Goal: Transaction & Acquisition: Purchase product/service

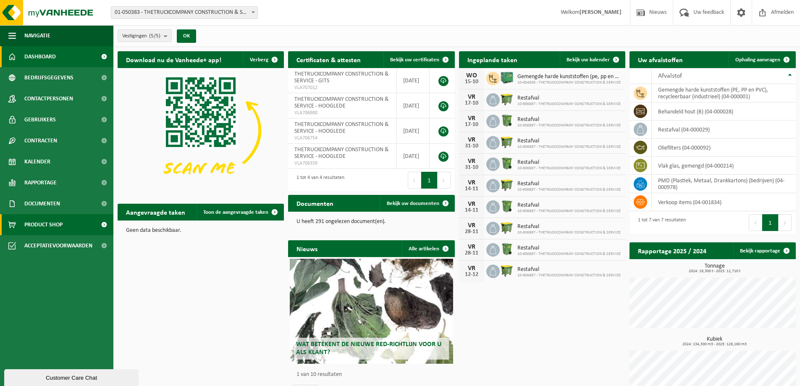
click at [58, 226] on span "Product Shop" at bounding box center [43, 224] width 38 height 21
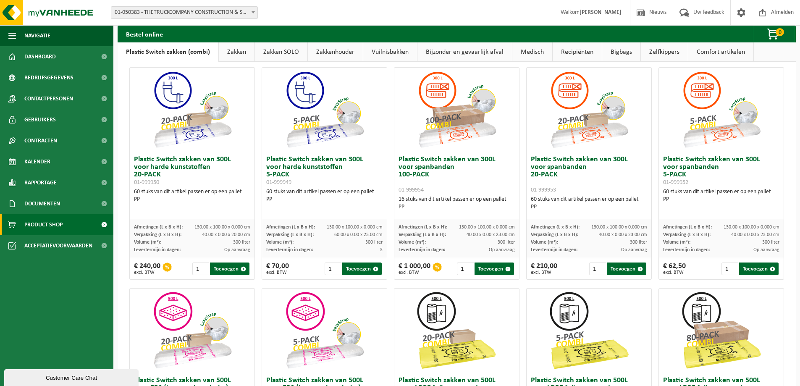
scroll to position [42, 0]
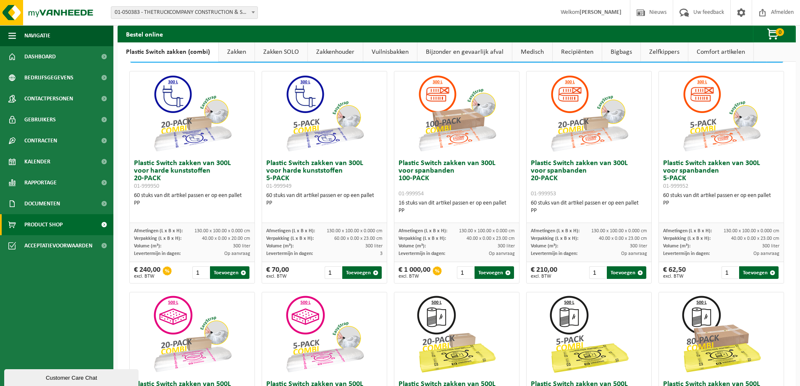
click at [241, 51] on link "Zakken" at bounding box center [237, 51] width 36 height 19
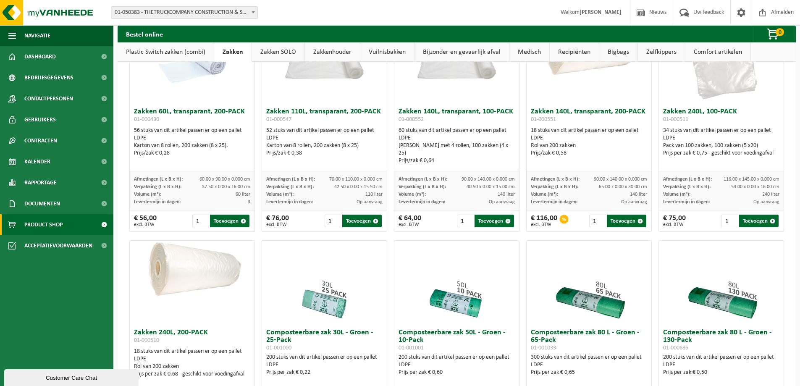
scroll to position [0, 0]
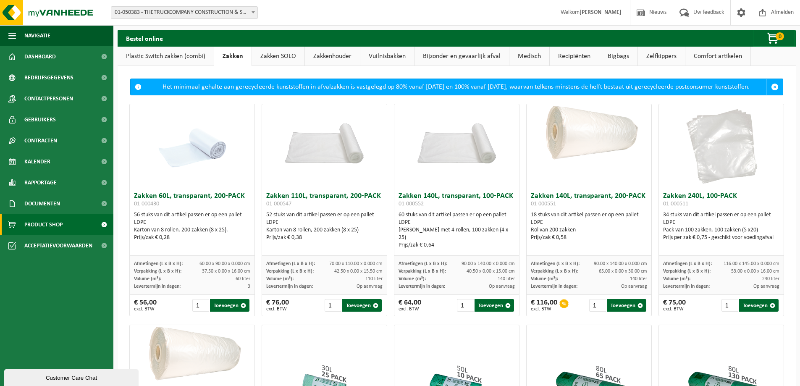
click at [280, 58] on link "Zakken SOLO" at bounding box center [278, 56] width 52 height 19
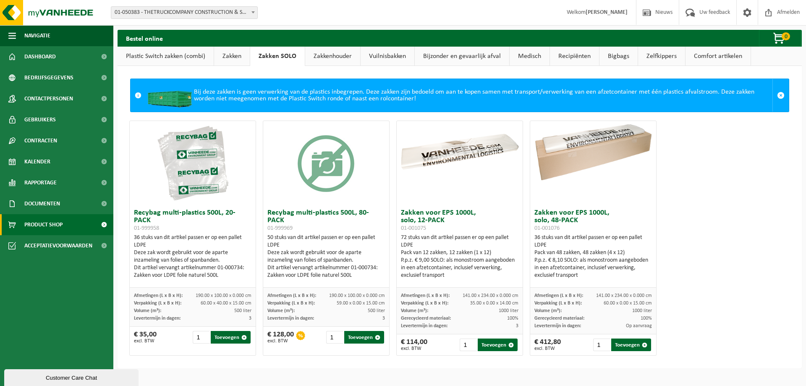
click at [343, 57] on link "Zakkenhouder" at bounding box center [332, 56] width 55 height 19
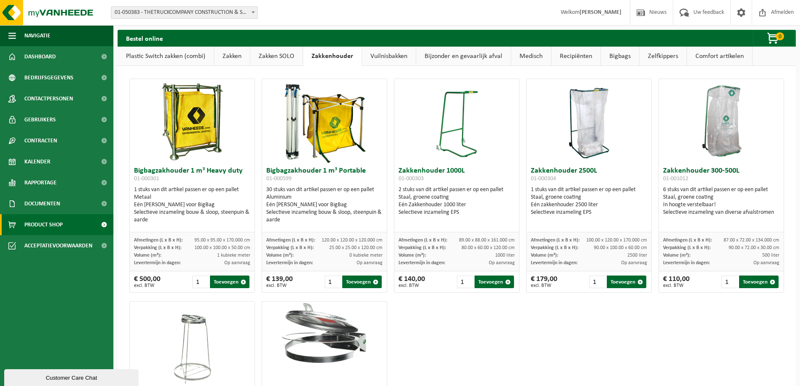
click at [386, 54] on link "Vuilnisbakken" at bounding box center [389, 56] width 54 height 19
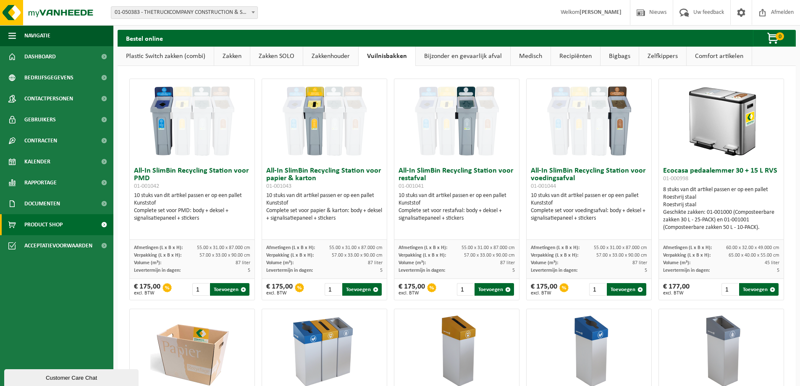
click at [446, 55] on link "Bijzonder en gevaarlijk afval" at bounding box center [463, 56] width 94 height 19
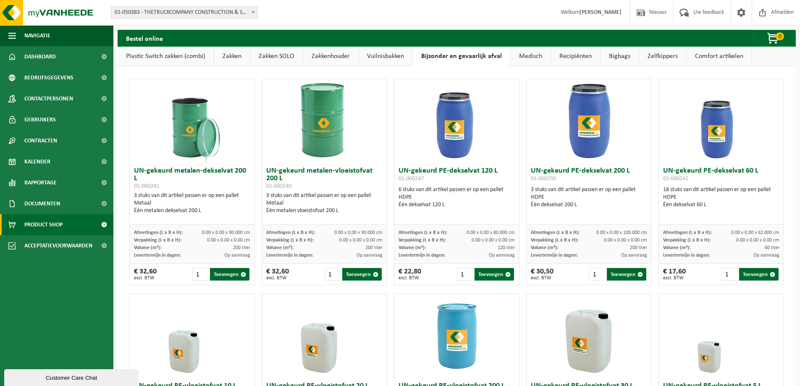
click at [520, 54] on link "Medisch" at bounding box center [530, 56] width 40 height 19
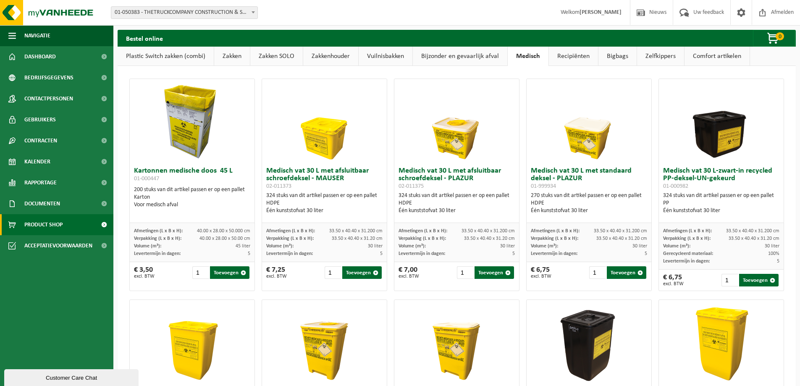
click at [593, 54] on link "Recipiënten" at bounding box center [573, 56] width 49 height 19
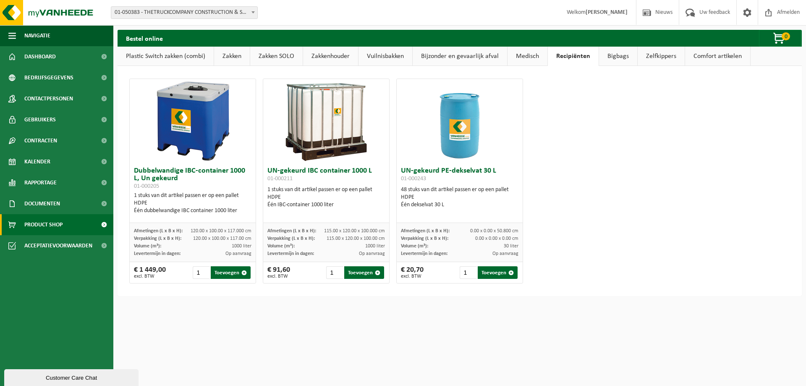
click at [476, 56] on link "Bijzonder en gevaarlijk afval" at bounding box center [460, 56] width 94 height 19
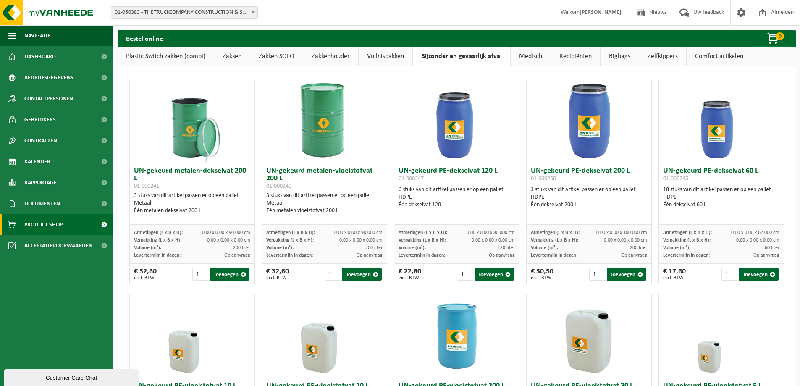
click at [528, 53] on link "Medisch" at bounding box center [530, 56] width 40 height 19
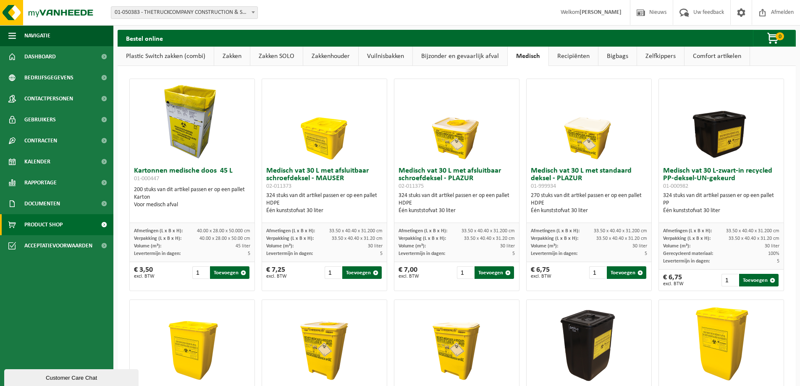
click at [479, 60] on link "Bijzonder en gevaarlijk afval" at bounding box center [460, 56] width 94 height 19
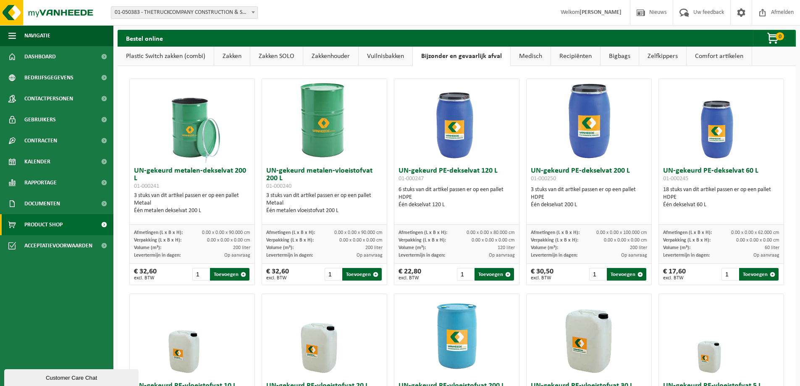
click at [530, 55] on link "Medisch" at bounding box center [530, 56] width 40 height 19
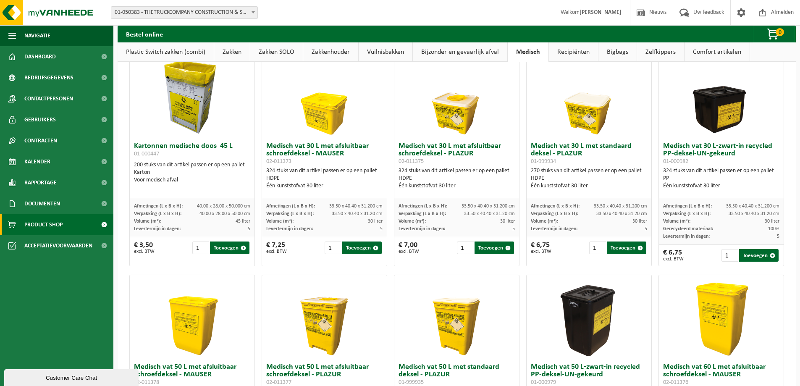
scroll to position [42, 0]
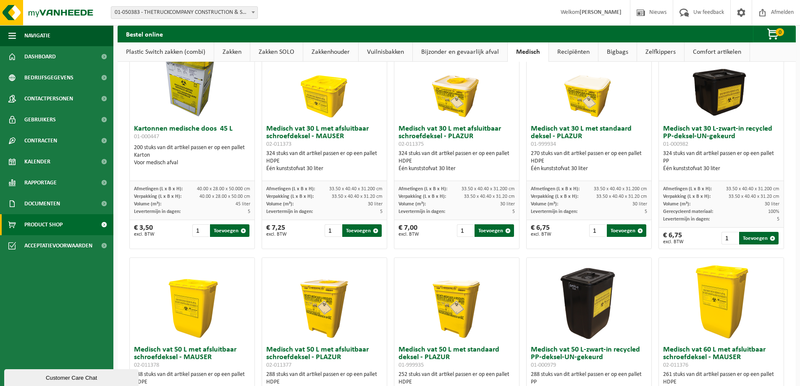
click at [571, 49] on link "Recipiënten" at bounding box center [573, 51] width 49 height 19
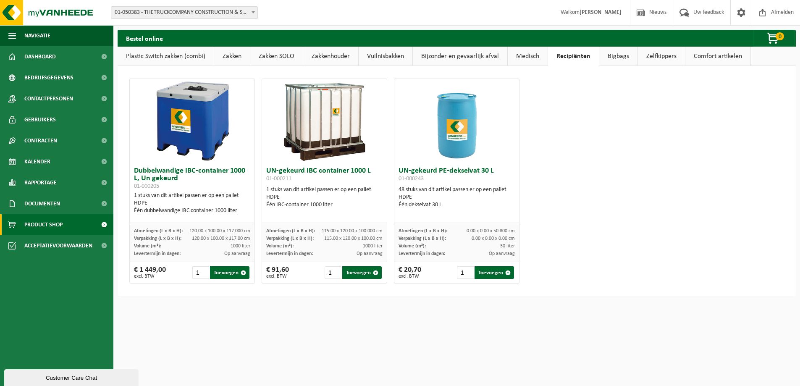
scroll to position [0, 0]
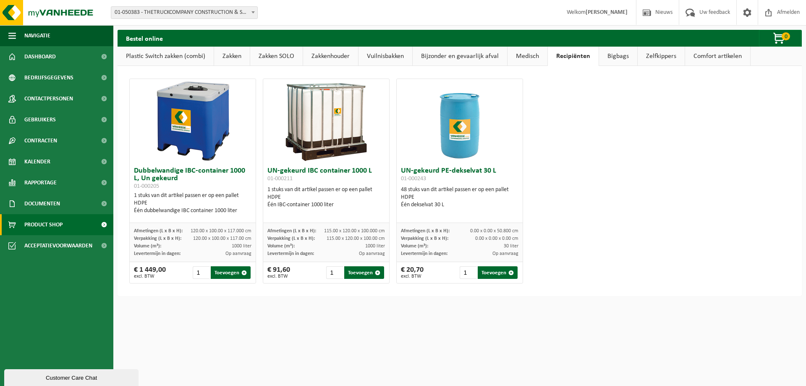
click at [532, 55] on link "Medisch" at bounding box center [527, 56] width 40 height 19
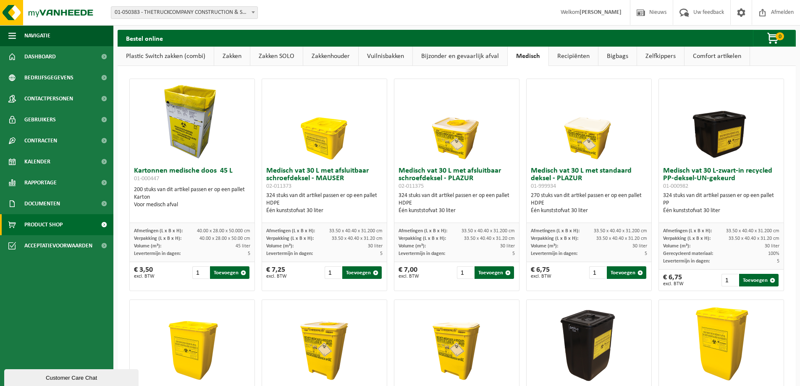
click at [558, 54] on link "Recipiënten" at bounding box center [573, 56] width 49 height 19
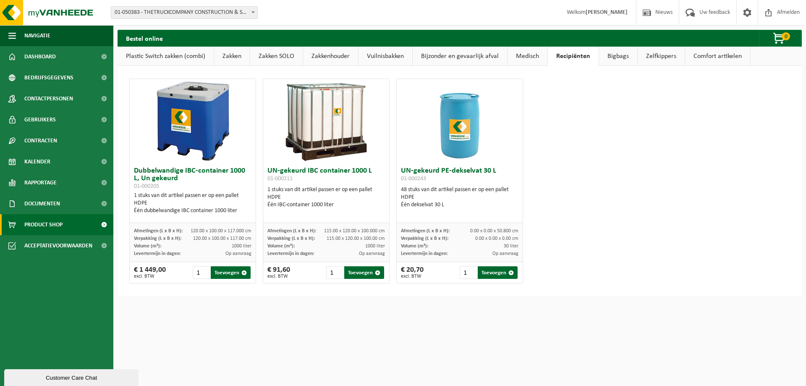
click at [425, 54] on link "Bijzonder en gevaarlijk afval" at bounding box center [460, 56] width 94 height 19
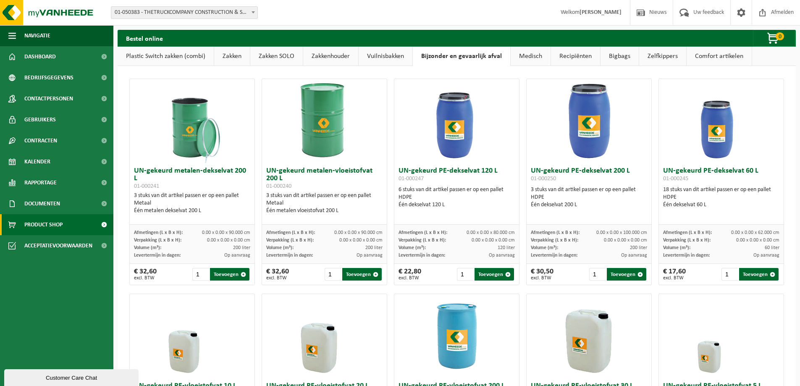
click at [563, 55] on link "Recipiënten" at bounding box center [575, 56] width 49 height 19
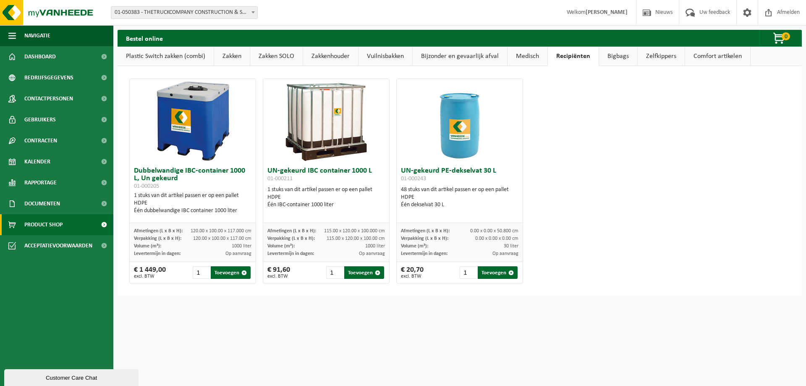
click at [448, 57] on link "Bijzonder en gevaarlijk afval" at bounding box center [460, 56] width 94 height 19
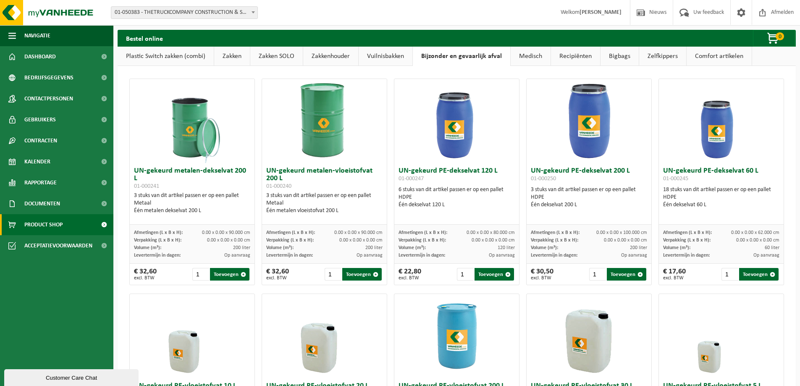
click at [525, 56] on link "Medisch" at bounding box center [530, 56] width 40 height 19
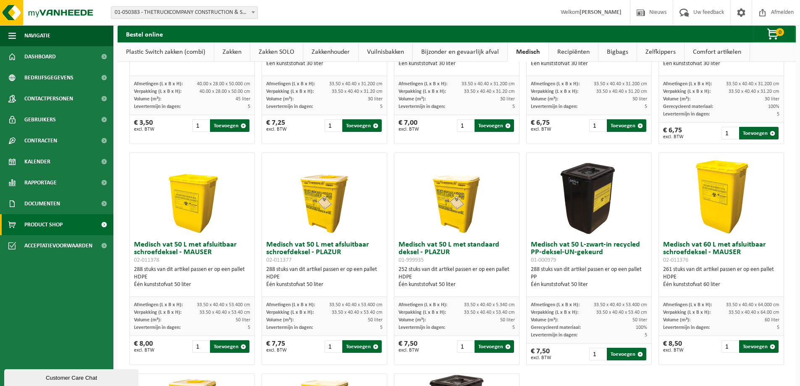
scroll to position [126, 0]
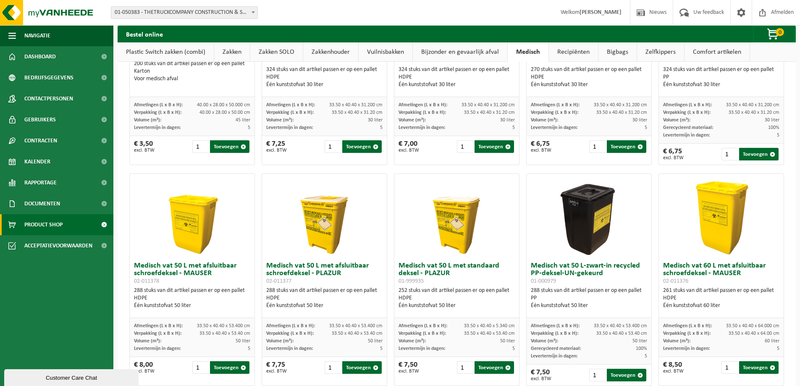
click at [575, 50] on link "Recipiënten" at bounding box center [573, 51] width 49 height 19
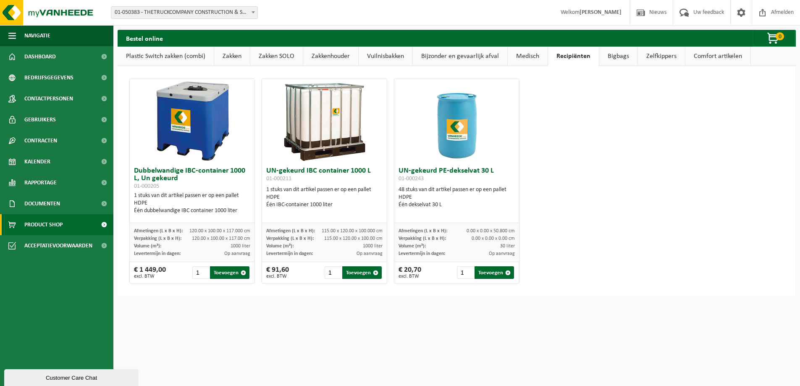
scroll to position [0, 0]
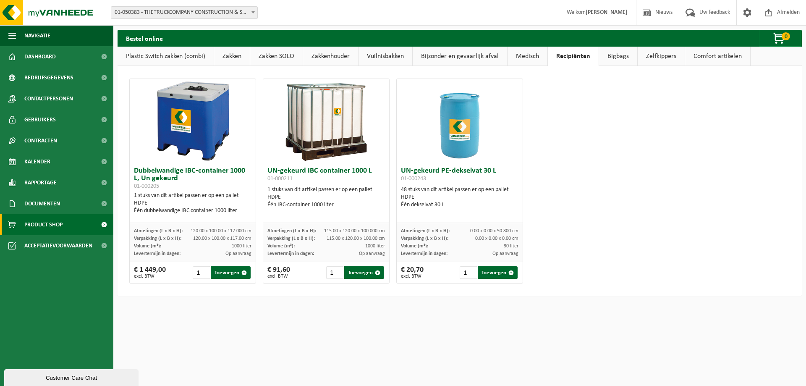
click at [612, 55] on link "Bigbags" at bounding box center [618, 56] width 38 height 19
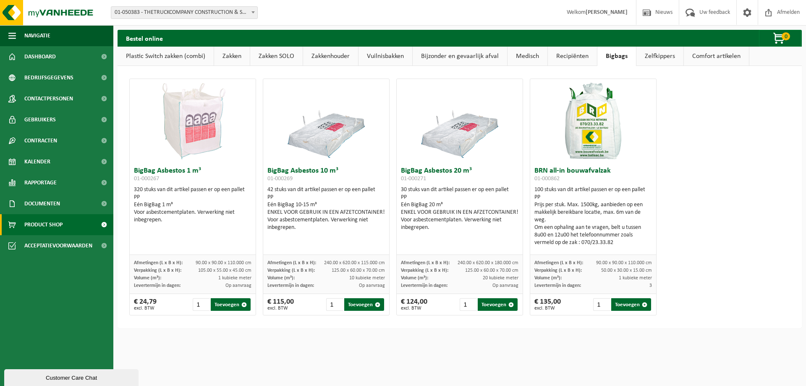
click at [656, 56] on link "Zelfkippers" at bounding box center [659, 56] width 47 height 19
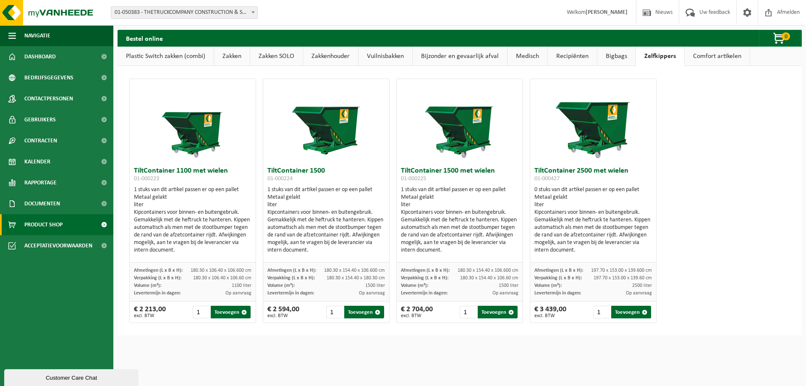
click at [708, 54] on link "Comfort artikelen" at bounding box center [717, 56] width 65 height 19
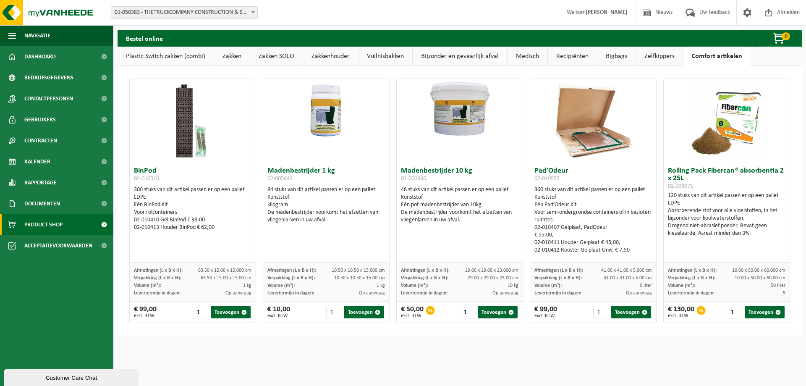
click at [157, 57] on link "Plastic Switch zakken (combi)" at bounding box center [166, 56] width 96 height 19
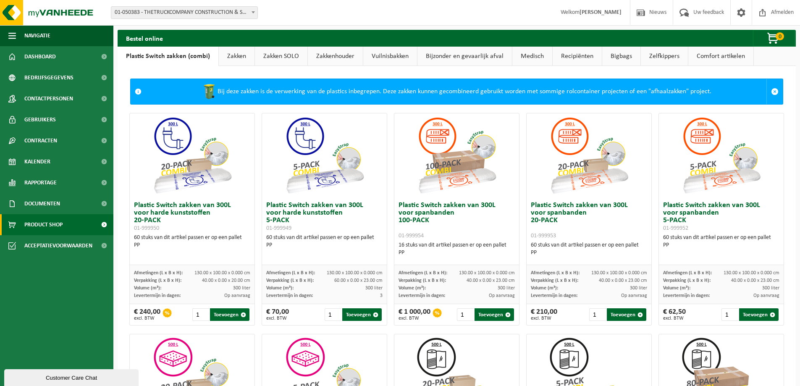
click at [388, 57] on link "Vuilnisbakken" at bounding box center [390, 56] width 54 height 19
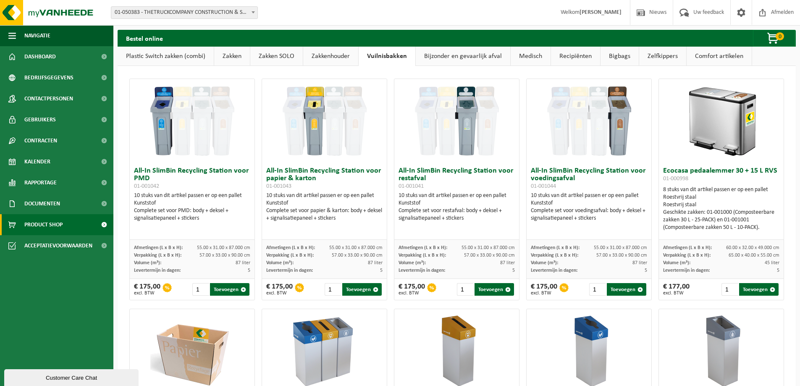
click at [225, 54] on link "Zakken" at bounding box center [232, 56] width 36 height 19
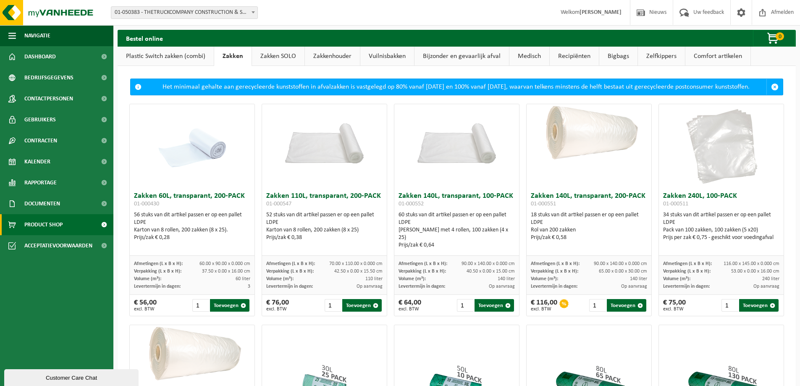
click at [175, 56] on link "Plastic Switch zakken (combi)" at bounding box center [166, 56] width 96 height 19
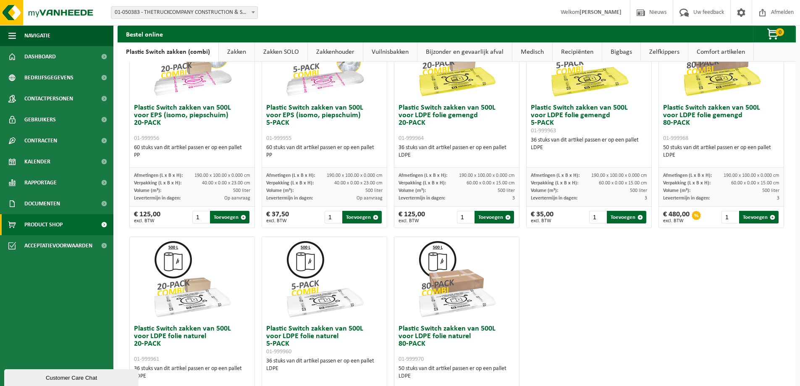
scroll to position [276, 0]
